Goal: Obtain resource: Download file/media

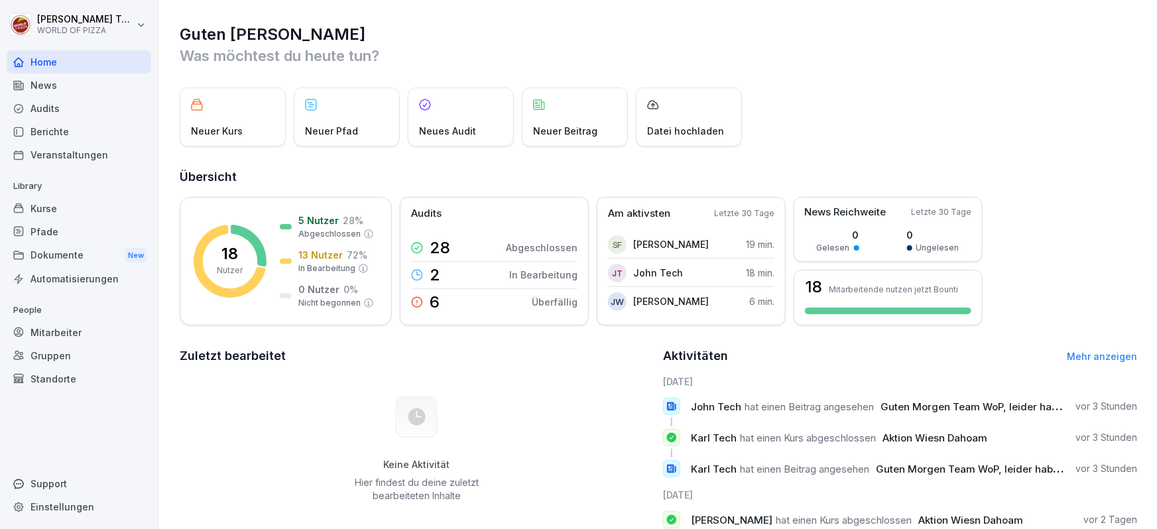
click at [78, 99] on div "Audits" at bounding box center [79, 108] width 144 height 23
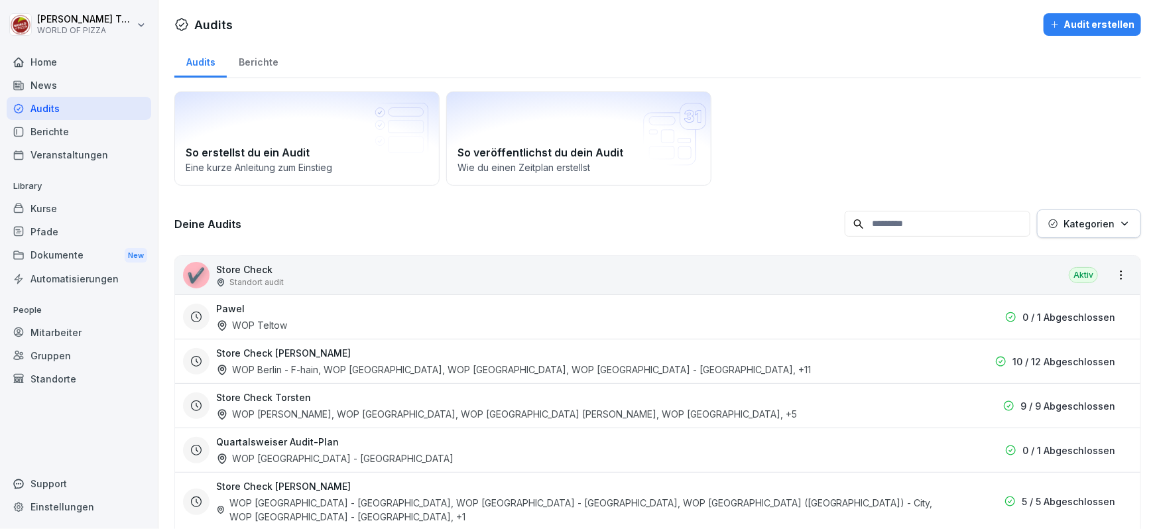
click at [118, 217] on div "Kurse" at bounding box center [79, 208] width 144 height 23
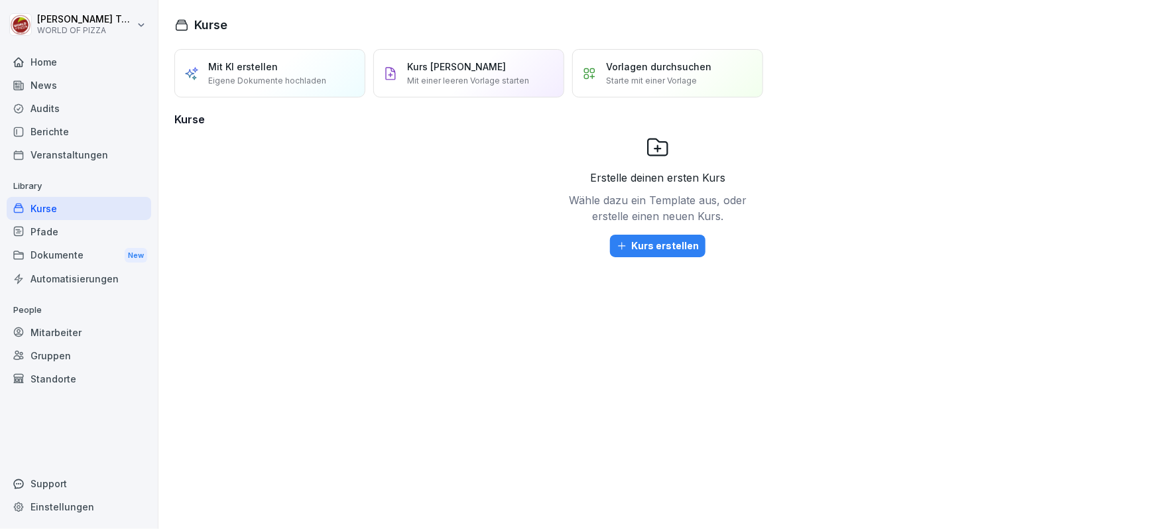
click at [93, 253] on div "Dokumente New" at bounding box center [79, 255] width 144 height 25
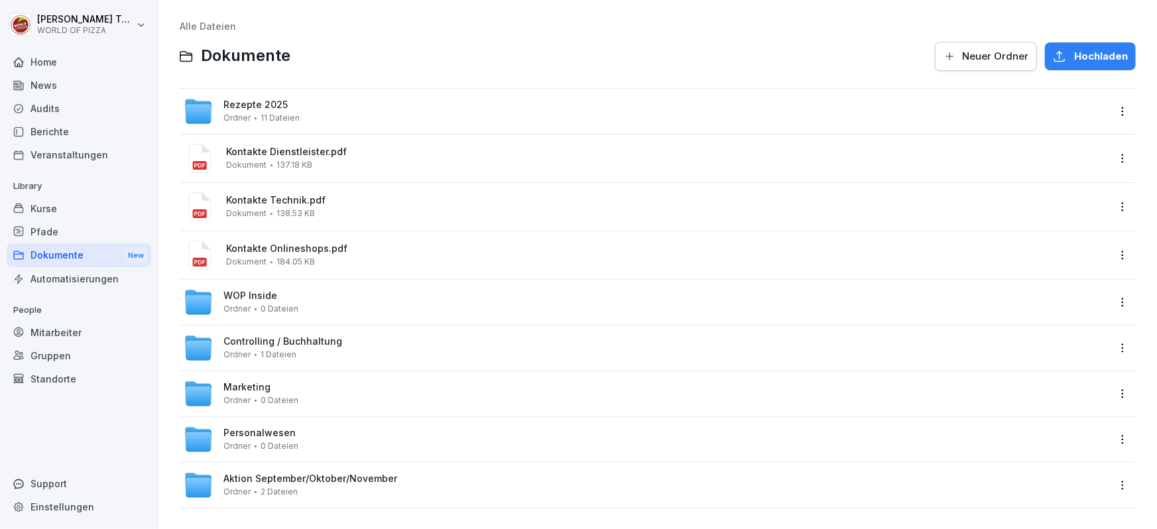
click at [247, 105] on span "Rezepte 2025" at bounding box center [255, 104] width 64 height 11
click at [384, 310] on div "WOP Inside Ordner 0 Dateien" at bounding box center [646, 302] width 924 height 29
click at [425, 490] on div "Aktion September/Oktober/November Ordner 2 Dateien" at bounding box center [646, 485] width 924 height 29
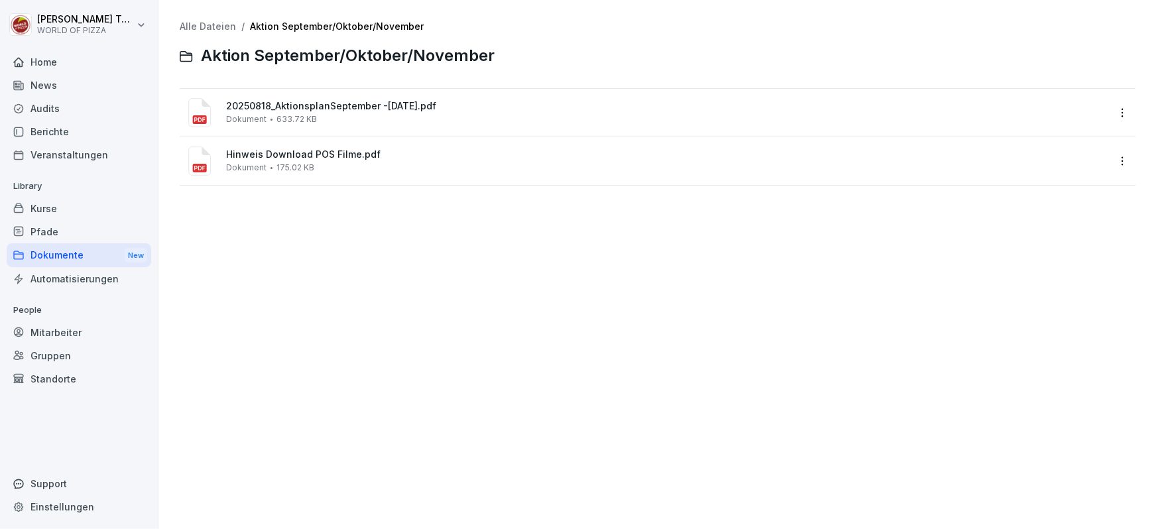
click at [365, 111] on span "20250818_AktionsplanSeptember -[DATE].pdf" at bounding box center [666, 106] width 881 height 11
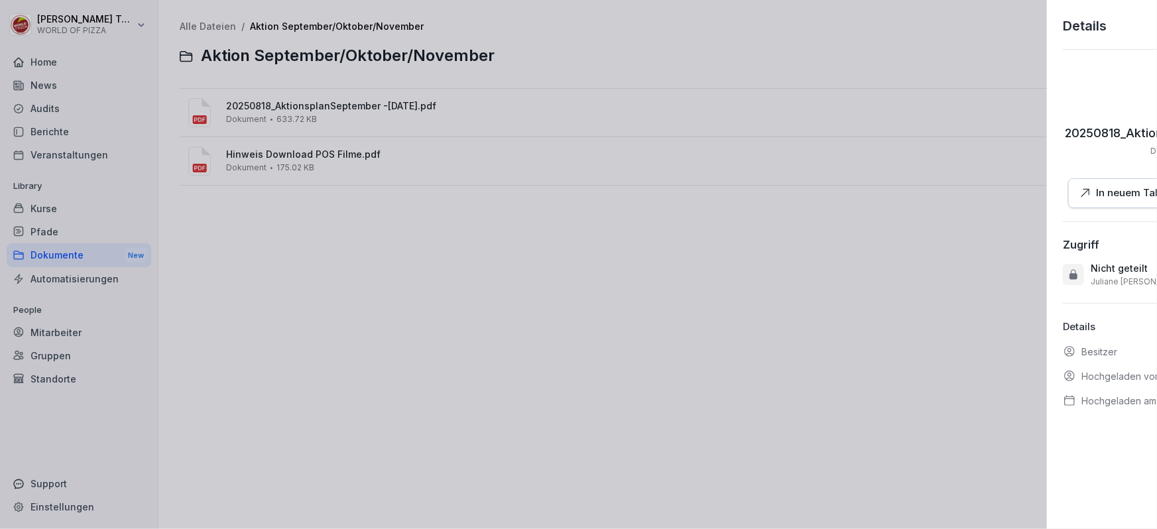
click at [365, 111] on div at bounding box center [578, 264] width 1157 height 529
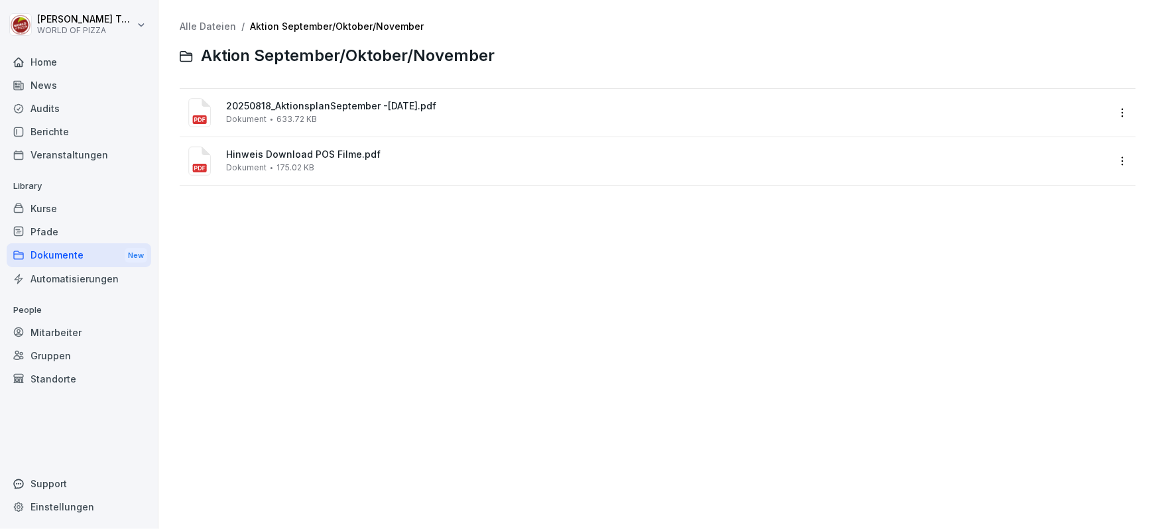
click at [368, 109] on span "20250818_AktionsplanSeptember -[DATE].pdf" at bounding box center [666, 106] width 881 height 11
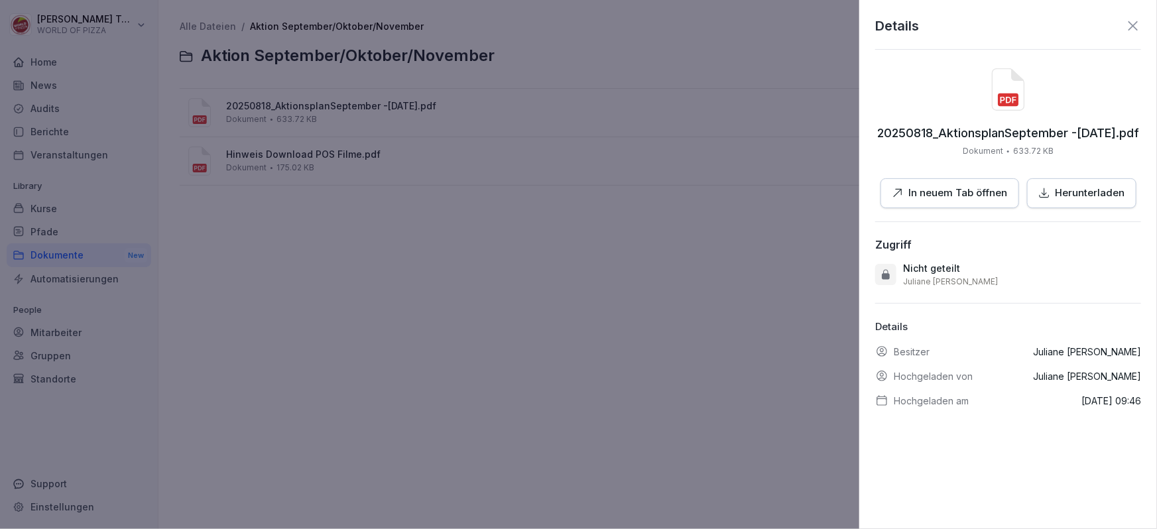
click at [981, 192] on p "In neuem Tab öffnen" at bounding box center [958, 193] width 99 height 15
